Goal: Task Accomplishment & Management: Complete application form

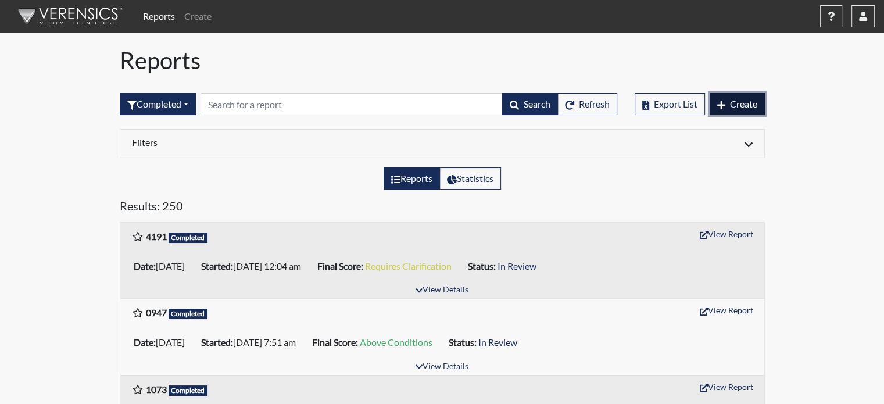
click at [727, 99] on button "Create" at bounding box center [737, 104] width 55 height 22
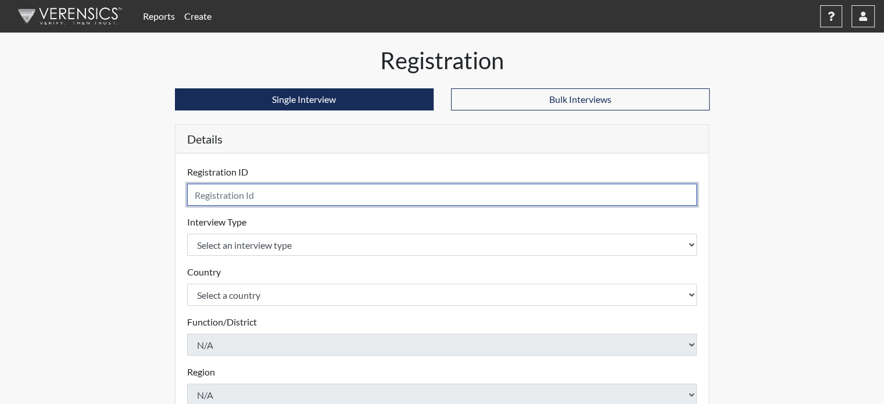
drag, startPoint x: 308, startPoint y: 194, endPoint x: 330, endPoint y: 214, distance: 29.6
click at [308, 194] on input "text" at bounding box center [442, 195] width 510 height 22
type input "9337"
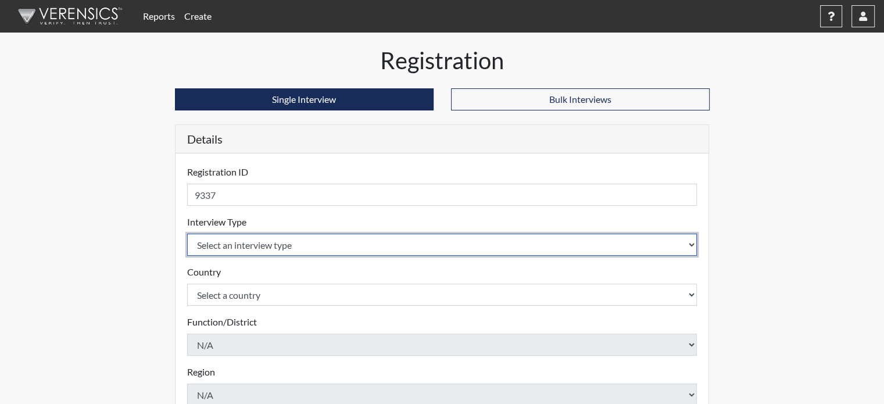
click at [281, 247] on select "Select an interview type Pre-Employment" at bounding box center [442, 245] width 510 height 22
select select "c2470aee-a530-11ea-a930-026c882af335"
click at [187, 234] on select "Select an interview type Pre-Employment" at bounding box center [442, 245] width 510 height 22
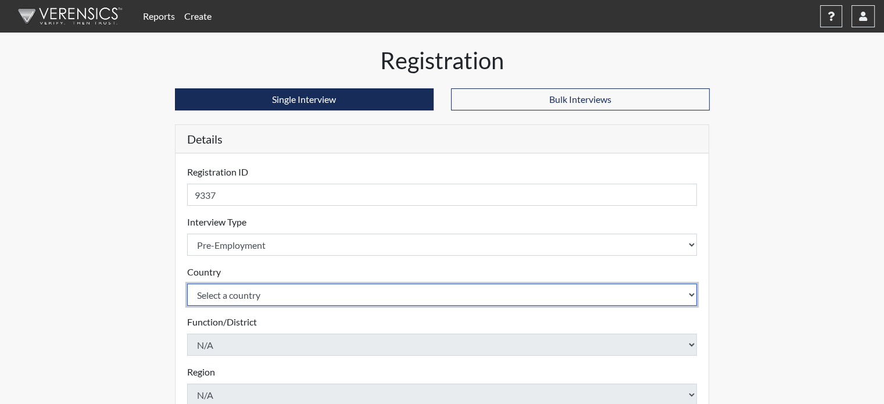
click at [253, 303] on select "Select a country [GEOGRAPHIC_DATA] [GEOGRAPHIC_DATA]" at bounding box center [442, 295] width 510 height 22
select select "united-states-of-[GEOGRAPHIC_DATA]"
click at [187, 284] on select "Select a country [GEOGRAPHIC_DATA] [GEOGRAPHIC_DATA]" at bounding box center [442, 295] width 510 height 22
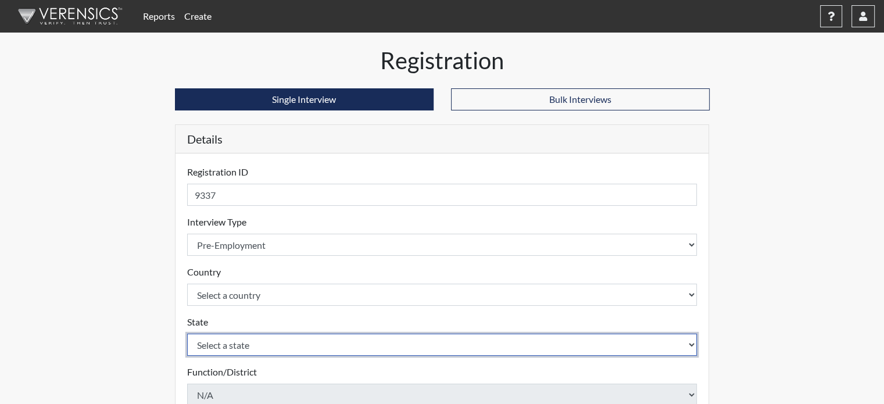
click at [245, 344] on select "Select a state [US_STATE] [US_STATE] [US_STATE] [US_STATE] [US_STATE] [US_STATE…" at bounding box center [442, 345] width 510 height 22
select select "CT"
click at [187, 334] on select "Select a state [US_STATE] [US_STATE] [US_STATE] [US_STATE] [US_STATE] [US_STATE…" at bounding box center [442, 345] width 510 height 22
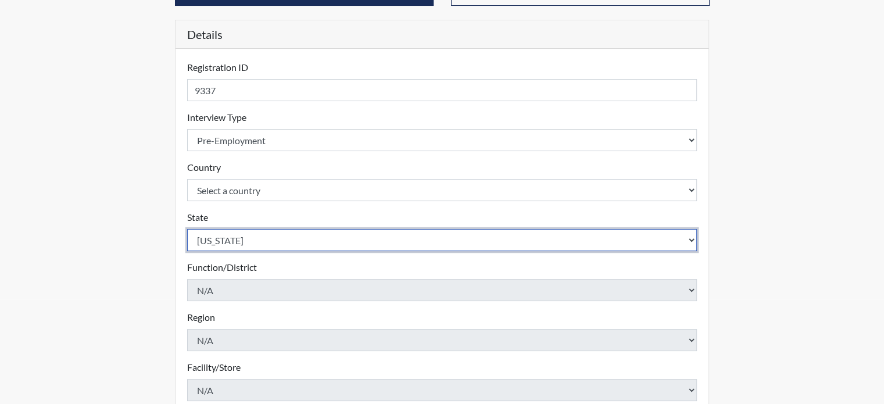
scroll to position [299, 0]
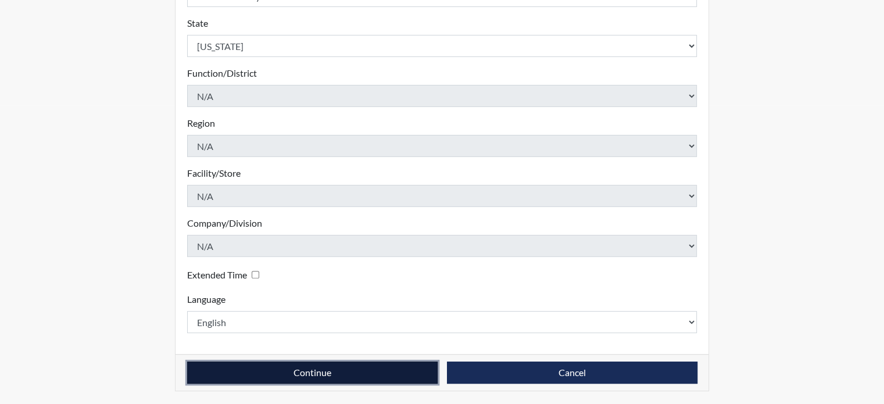
click at [378, 375] on button "Continue" at bounding box center [312, 373] width 251 height 22
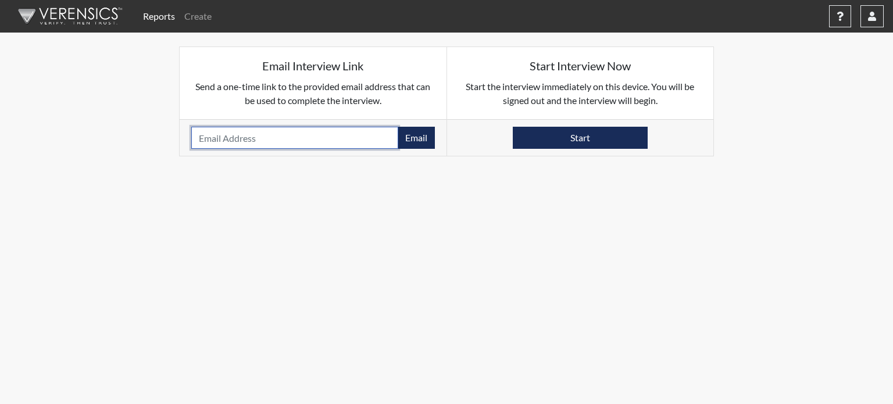
click at [315, 145] on input "email" at bounding box center [294, 138] width 207 height 22
paste input "[EMAIL_ADDRESS][DOMAIN_NAME]"
type input "[EMAIL_ADDRESS][DOMAIN_NAME]"
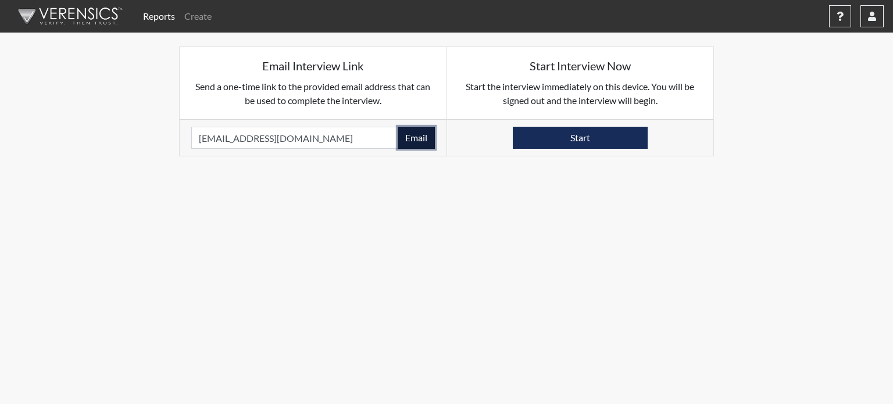
click at [413, 141] on button "Email" at bounding box center [416, 138] width 37 height 22
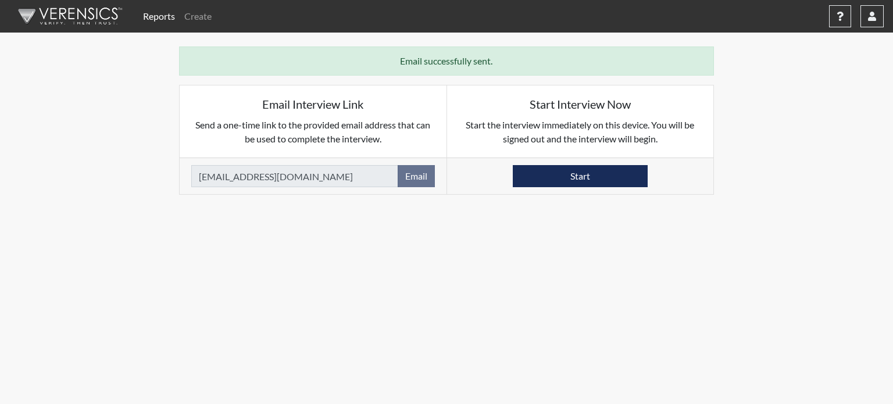
click at [109, 20] on img at bounding box center [68, 16] width 134 height 35
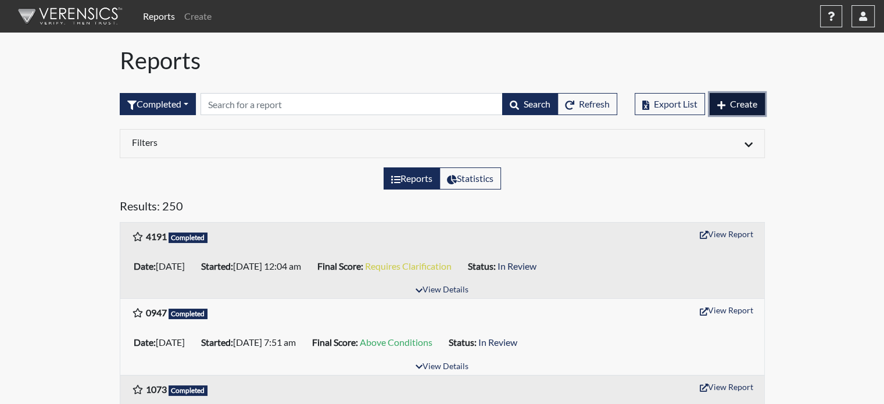
click at [742, 99] on span "Create" at bounding box center [743, 103] width 27 height 11
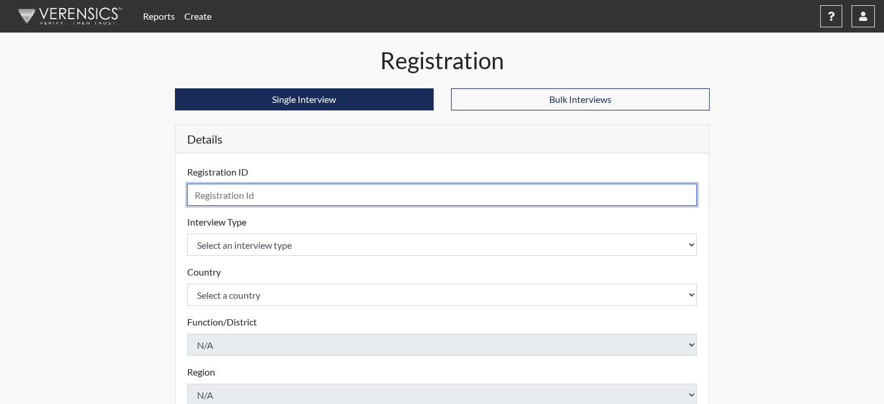
click at [219, 198] on input "text" at bounding box center [442, 195] width 510 height 22
type input "0258"
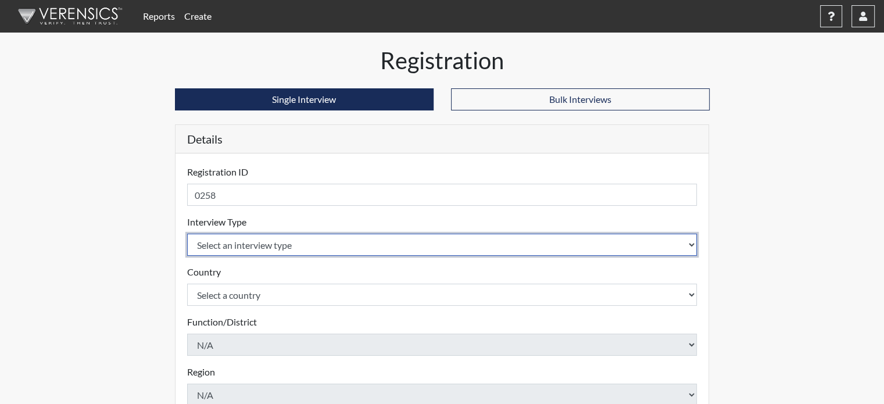
click at [253, 240] on select "Select an interview type Pre-Employment" at bounding box center [442, 245] width 510 height 22
select select "c2470aee-a530-11ea-a930-026c882af335"
click at [187, 234] on select "Select an interview type Pre-Employment" at bounding box center [442, 245] width 510 height 22
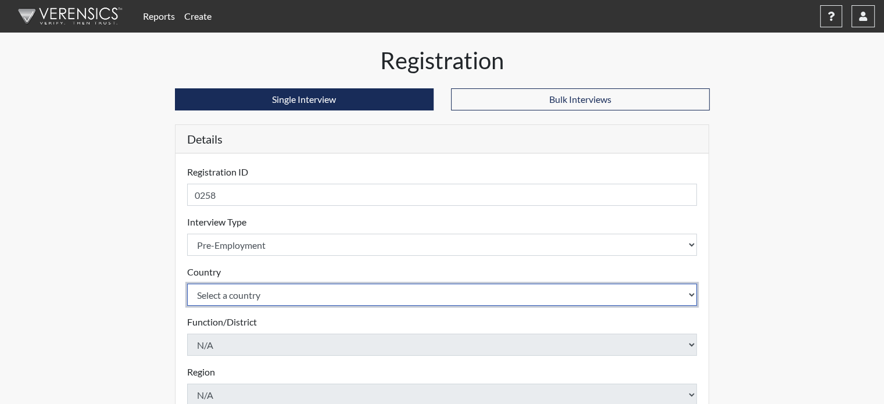
click at [250, 285] on select "Select a country [GEOGRAPHIC_DATA] [GEOGRAPHIC_DATA]" at bounding box center [442, 295] width 510 height 22
select select "united-states-of-[GEOGRAPHIC_DATA]"
click at [187, 284] on select "Select a country [GEOGRAPHIC_DATA] [GEOGRAPHIC_DATA]" at bounding box center [442, 295] width 510 height 22
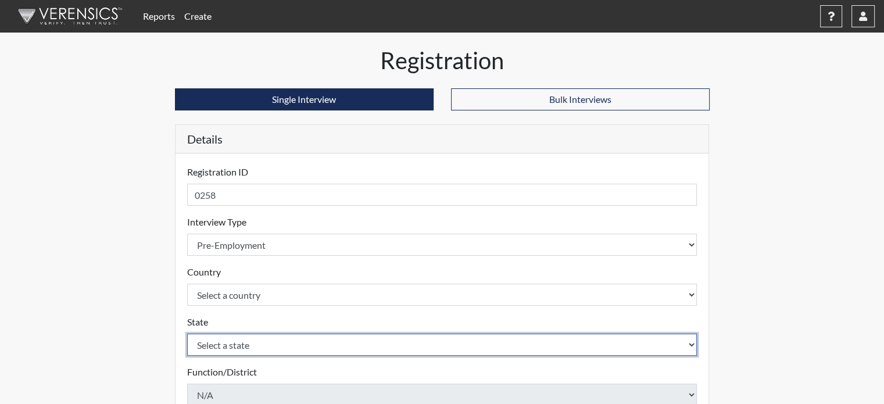
drag, startPoint x: 247, startPoint y: 342, endPoint x: 248, endPoint y: 334, distance: 8.2
click at [247, 342] on select "Select a state [US_STATE] [US_STATE] [US_STATE] [US_STATE] [US_STATE] [US_STATE…" at bounding box center [442, 345] width 510 height 22
select select "CT"
click at [187, 334] on select "Select a state [US_STATE] [US_STATE] [US_STATE] [US_STATE] [US_STATE] [US_STATE…" at bounding box center [442, 345] width 510 height 22
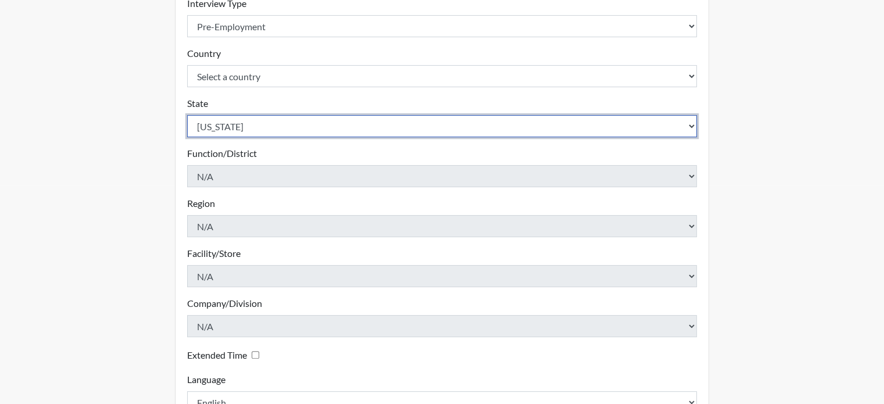
scroll to position [291, 0]
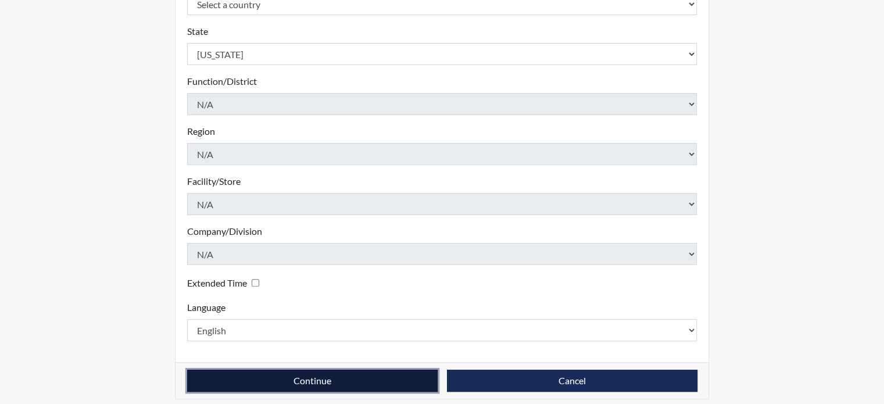
click at [319, 383] on button "Continue" at bounding box center [312, 381] width 251 height 22
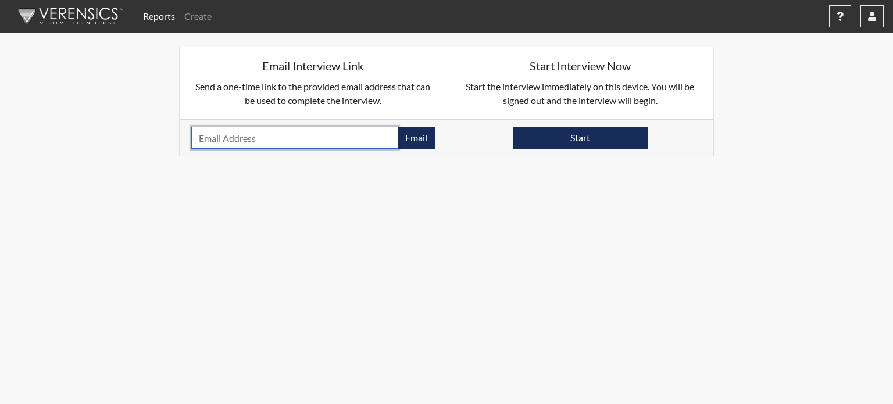
click at [256, 138] on input "email" at bounding box center [294, 138] width 207 height 22
paste input "[EMAIL_ADDRESS][DOMAIN_NAME]"
type input "[EMAIL_ADDRESS][DOMAIN_NAME]"
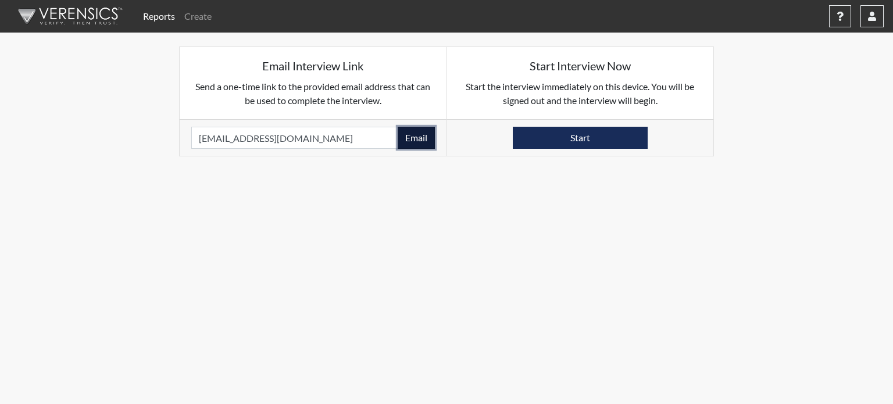
click at [406, 137] on button "Email" at bounding box center [416, 138] width 37 height 22
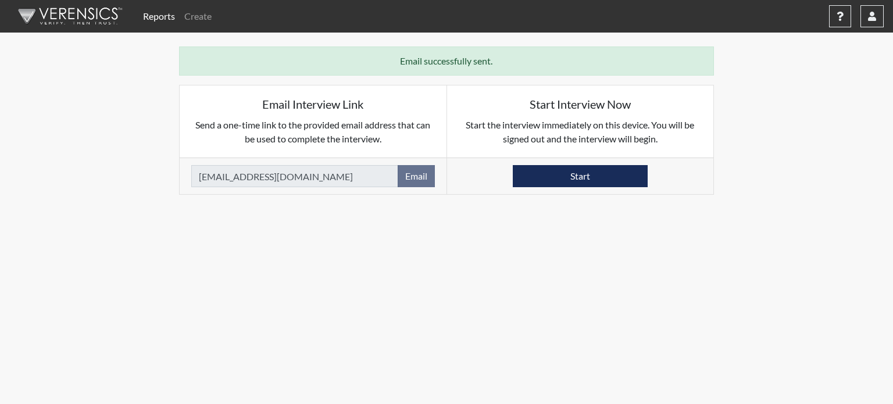
click at [71, 12] on img at bounding box center [68, 16] width 134 height 35
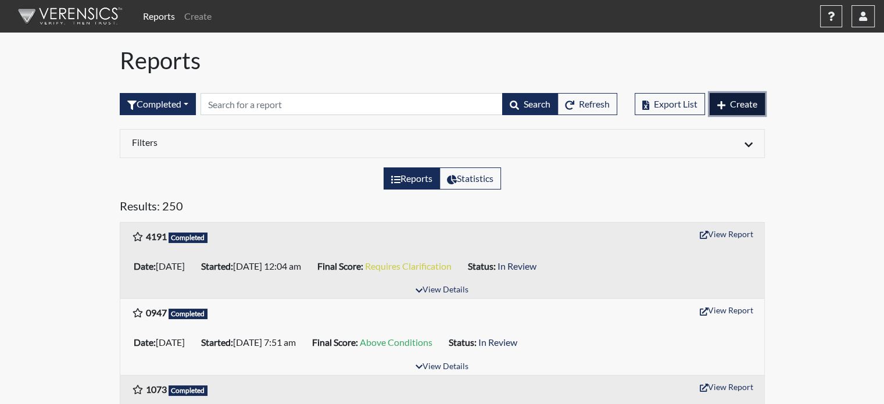
click at [741, 100] on span "Create" at bounding box center [743, 103] width 27 height 11
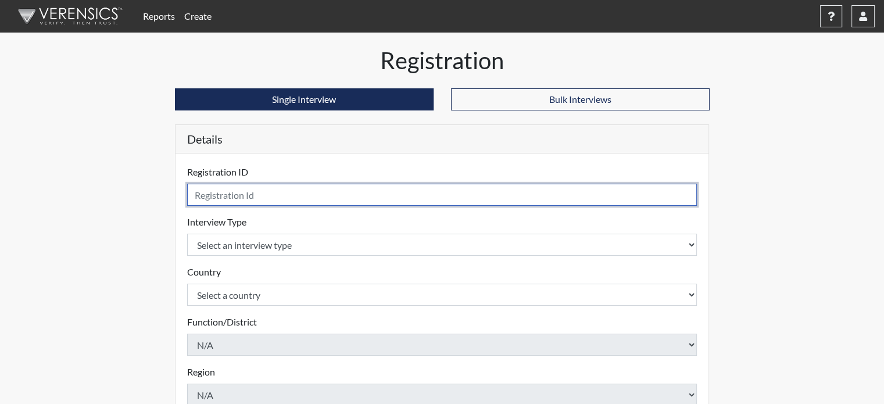
click at [223, 202] on input "text" at bounding box center [442, 195] width 510 height 22
click at [270, 192] on input "text" at bounding box center [442, 195] width 510 height 22
type input "9926"
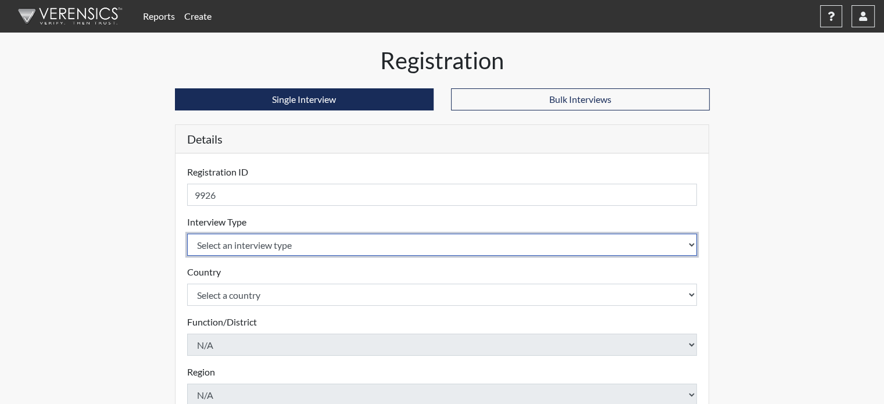
click at [211, 243] on body "Reports Create Help Center × Verensics Best Practices How to successfully use t…" at bounding box center [442, 202] width 884 height 404
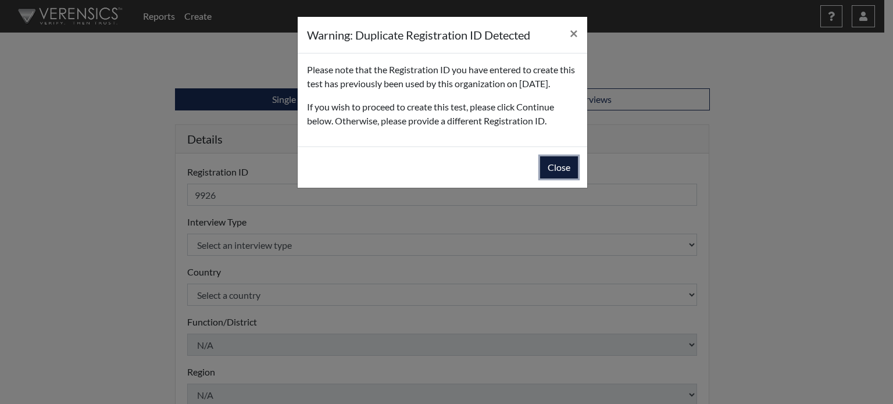
click at [570, 178] on button "Close" at bounding box center [559, 167] width 38 height 22
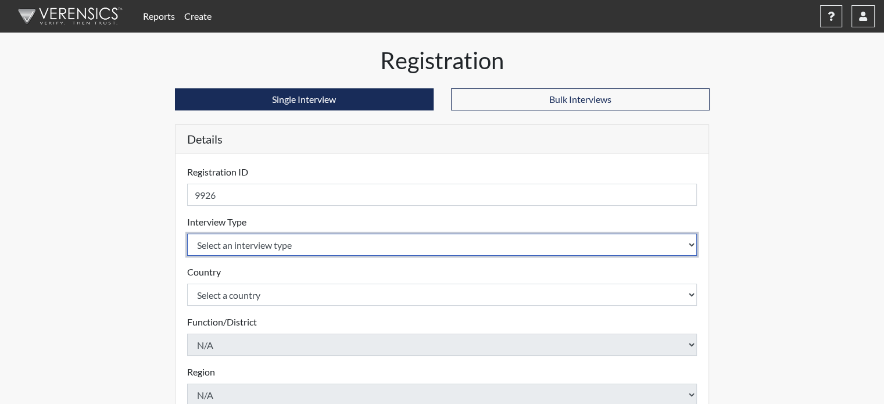
click at [264, 244] on select "Select an interview type Pre-Employment" at bounding box center [442, 245] width 510 height 22
select select "c2470aee-a530-11ea-a930-026c882af335"
click at [187, 234] on select "Select an interview type Pre-Employment" at bounding box center [442, 245] width 510 height 22
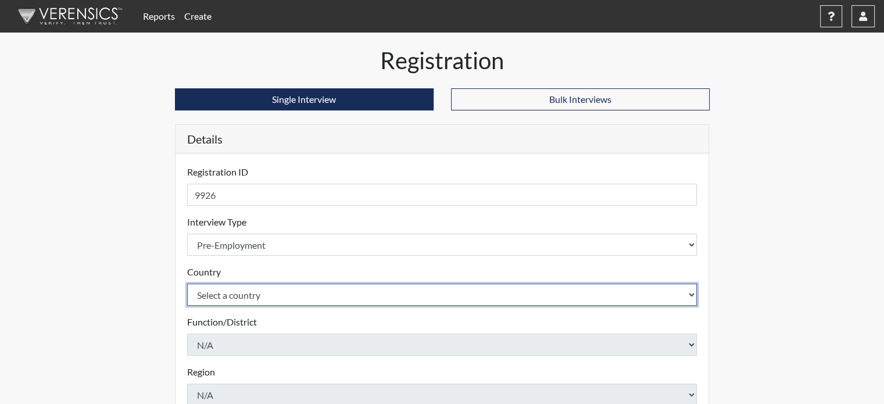
click at [230, 297] on select "Select a country [GEOGRAPHIC_DATA] [GEOGRAPHIC_DATA]" at bounding box center [442, 295] width 510 height 22
select select "united-states-of-[GEOGRAPHIC_DATA]"
click at [187, 284] on select "Select a country [GEOGRAPHIC_DATA] [GEOGRAPHIC_DATA]" at bounding box center [442, 295] width 510 height 22
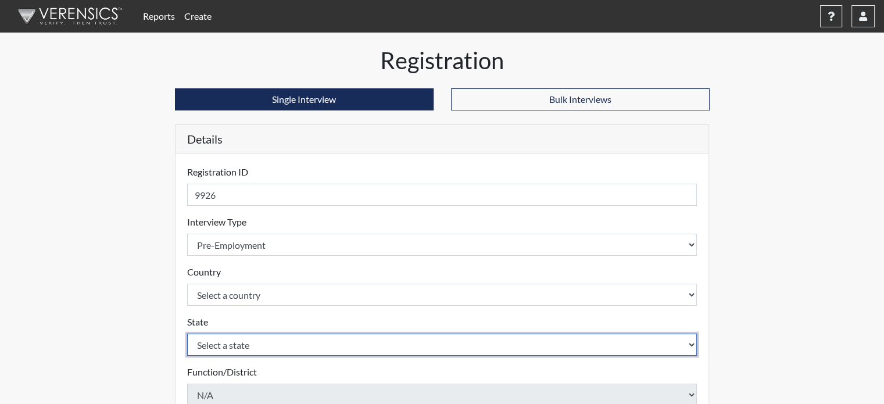
click at [237, 342] on select "Select a state [US_STATE] [US_STATE] [US_STATE] [US_STATE] [US_STATE] [US_STATE…" at bounding box center [442, 345] width 510 height 22
select select "CT"
click at [187, 334] on select "Select a state [US_STATE] [US_STATE] [US_STATE] [US_STATE] [US_STATE] [US_STATE…" at bounding box center [442, 345] width 510 height 22
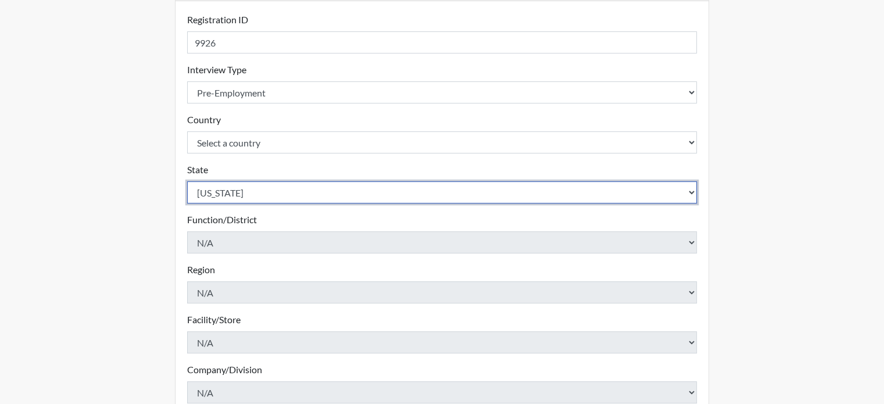
scroll to position [291, 0]
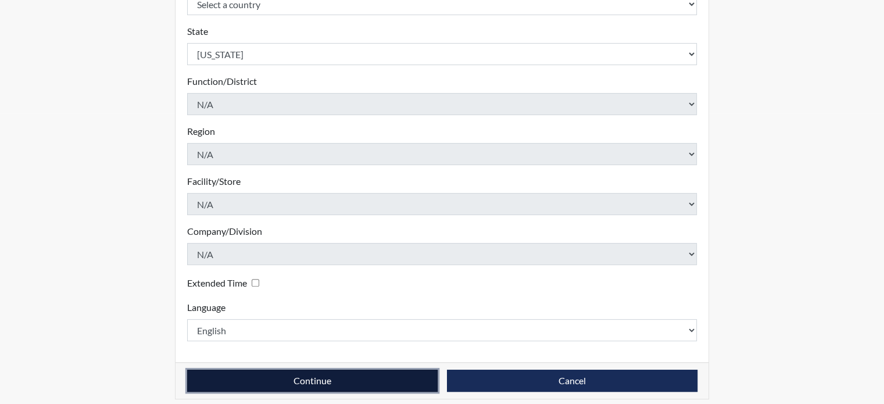
click at [258, 372] on button "Continue" at bounding box center [312, 381] width 251 height 22
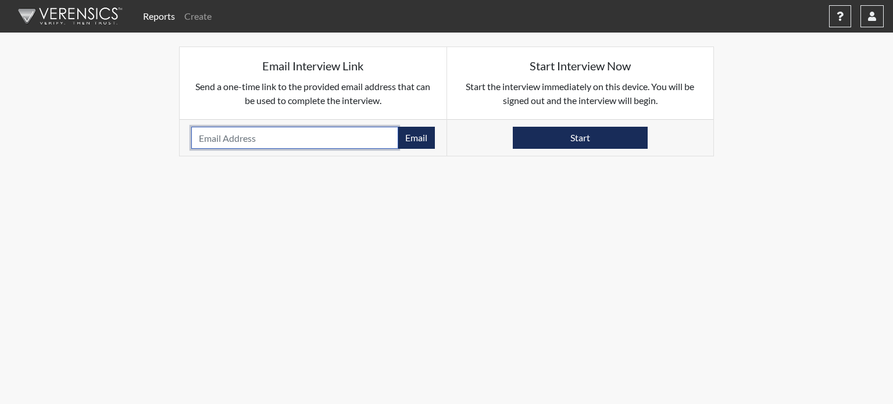
click at [294, 134] on input "email" at bounding box center [294, 138] width 207 height 22
paste input "[EMAIL_ADDRESS][DOMAIN_NAME]"
type input "[EMAIL_ADDRESS][DOMAIN_NAME]"
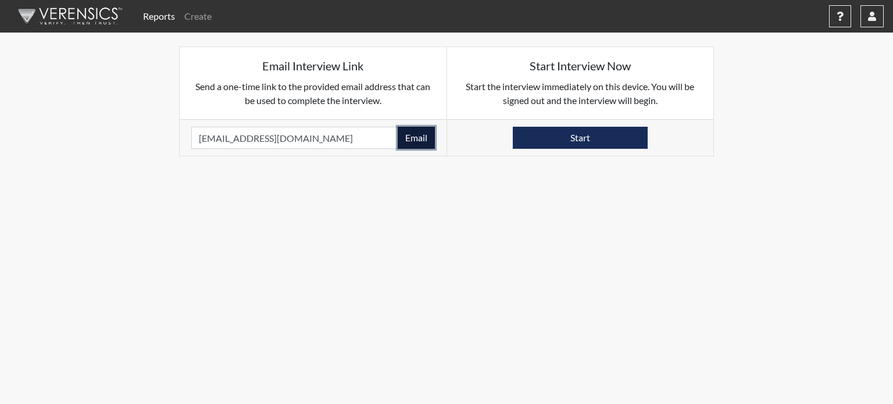
click at [409, 141] on button "Email" at bounding box center [416, 138] width 37 height 22
